Goal: Navigation & Orientation: Find specific page/section

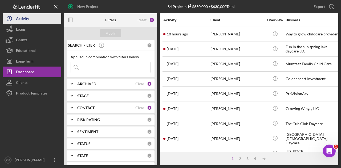
click at [47, 21] on button "Icon/History Activity" at bounding box center [32, 18] width 59 height 11
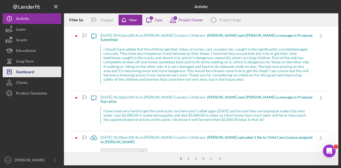
click at [24, 71] on div "Dashboard" at bounding box center [25, 73] width 18 height 12
